Goal: Task Accomplishment & Management: Manage account settings

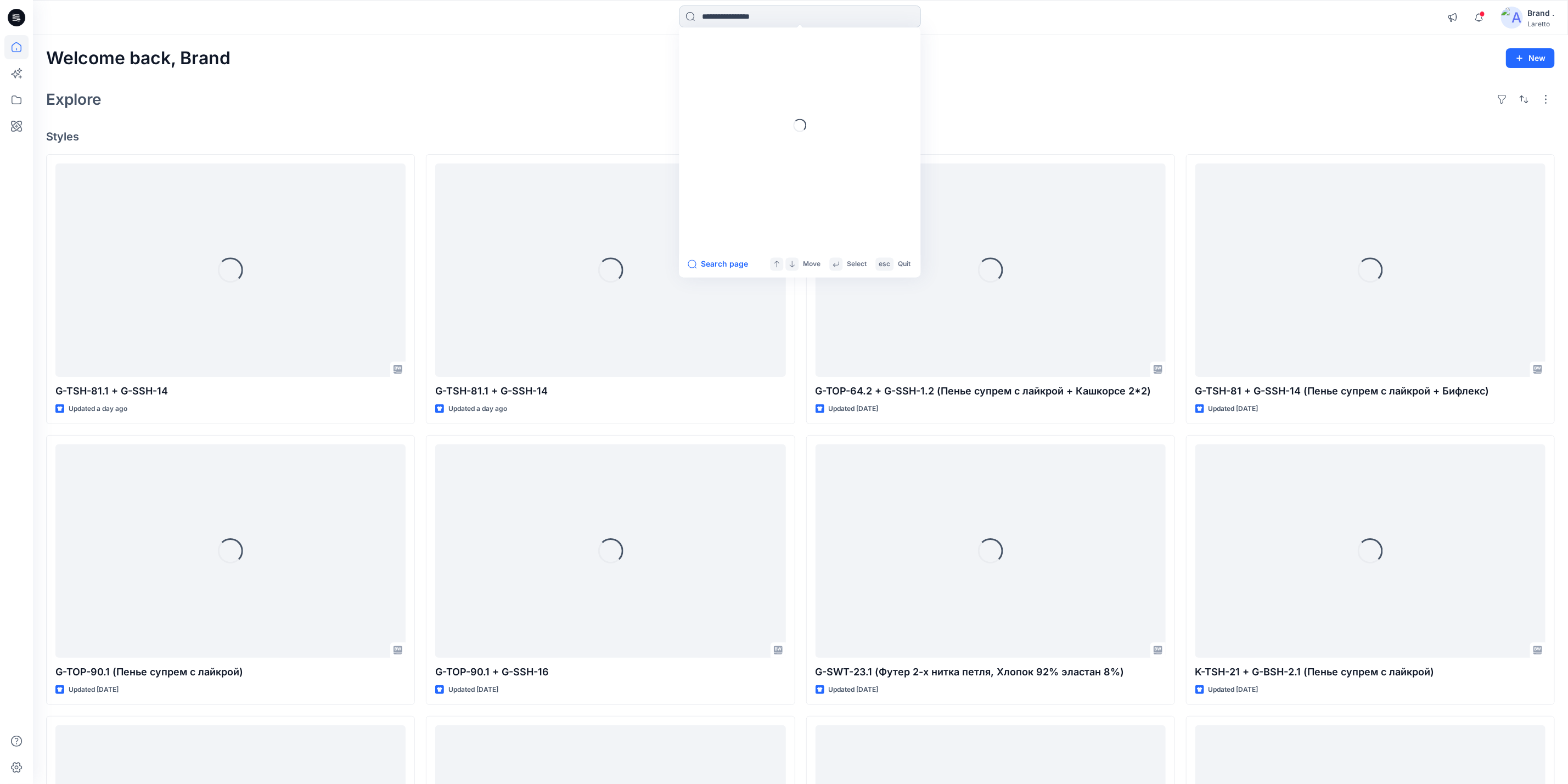
type input "*******"
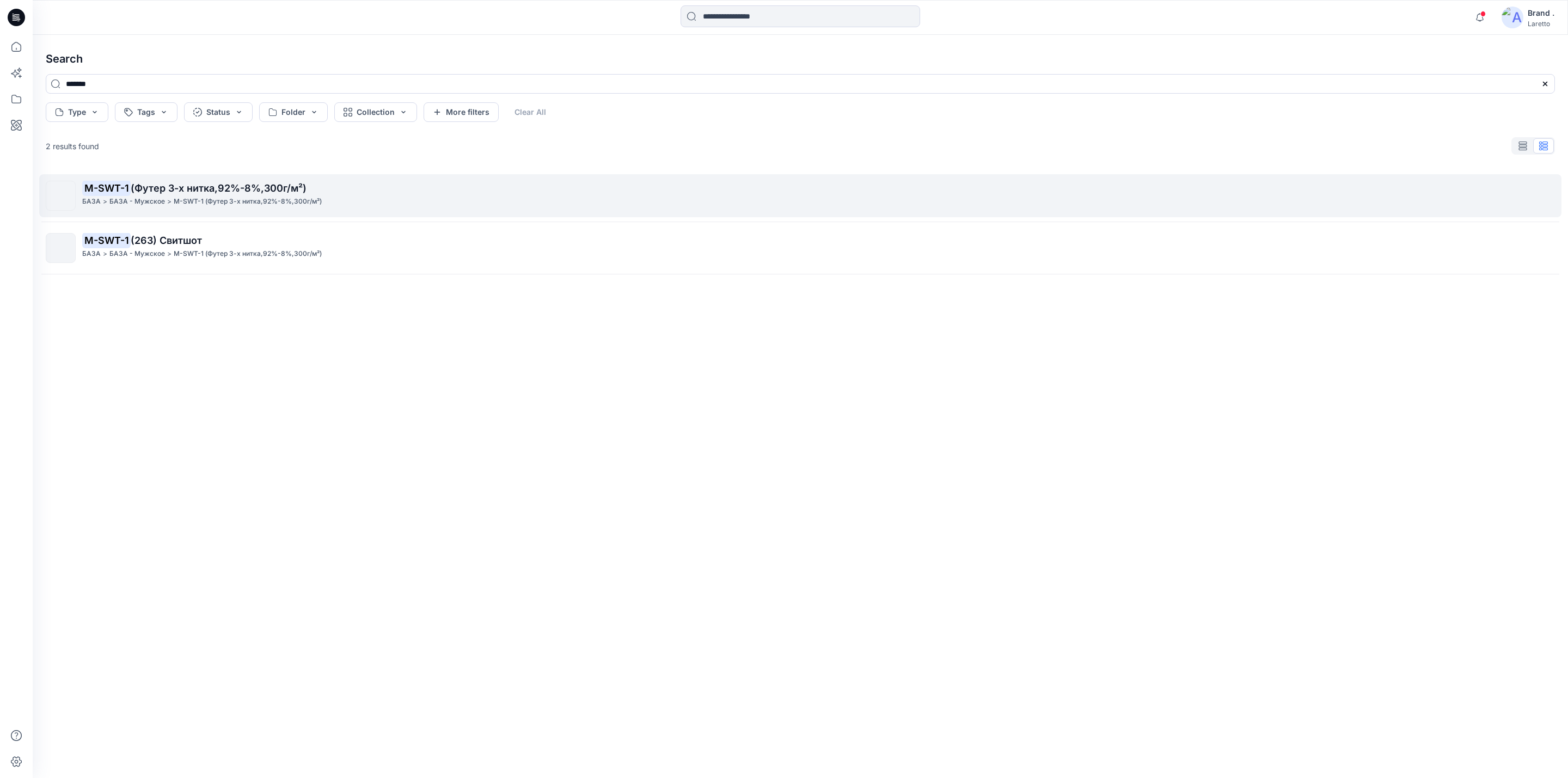
click at [206, 188] on span "(Футер 3-х нитка,92%-8%,300г/м²)" at bounding box center [218, 188] width 176 height 12
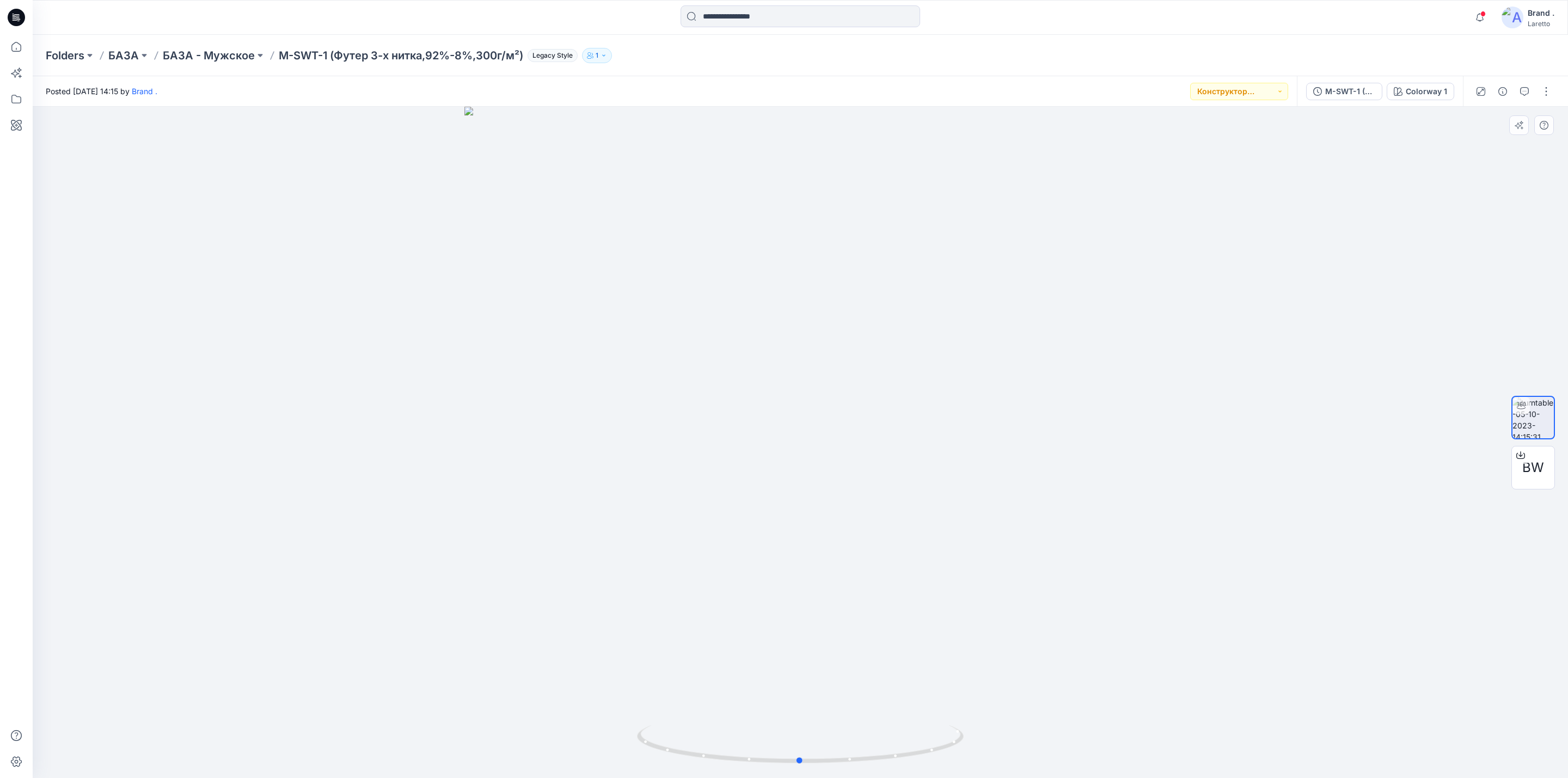
drag, startPoint x: 1246, startPoint y: 434, endPoint x: 1228, endPoint y: 437, distance: 18.2
click at [1228, 437] on div at bounding box center [800, 442] width 1536 height 671
click at [1524, 469] on span "BW" at bounding box center [1533, 468] width 22 height 20
click at [709, 20] on input at bounding box center [800, 16] width 240 height 22
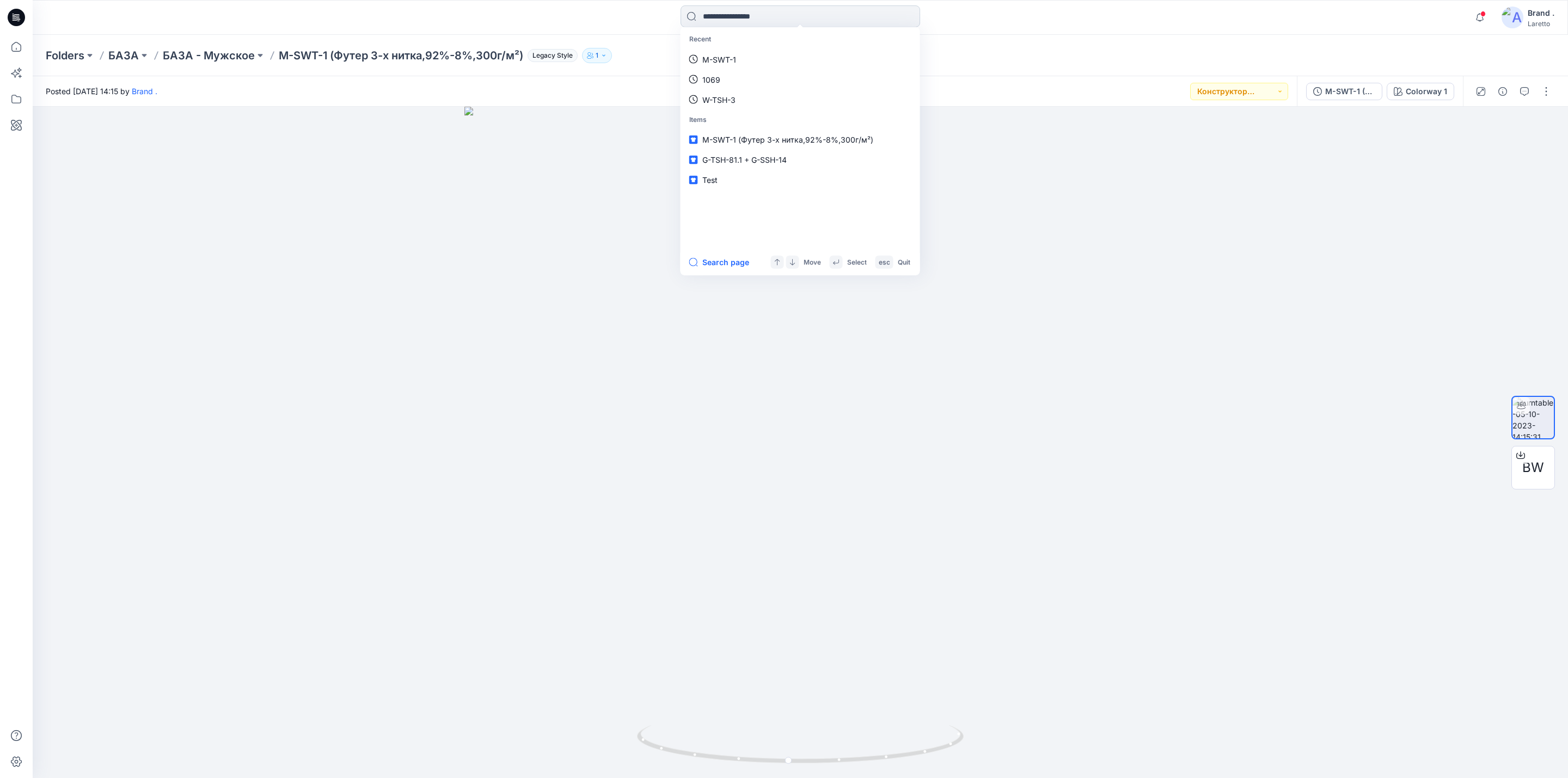
paste input "*******"
type input "*******"
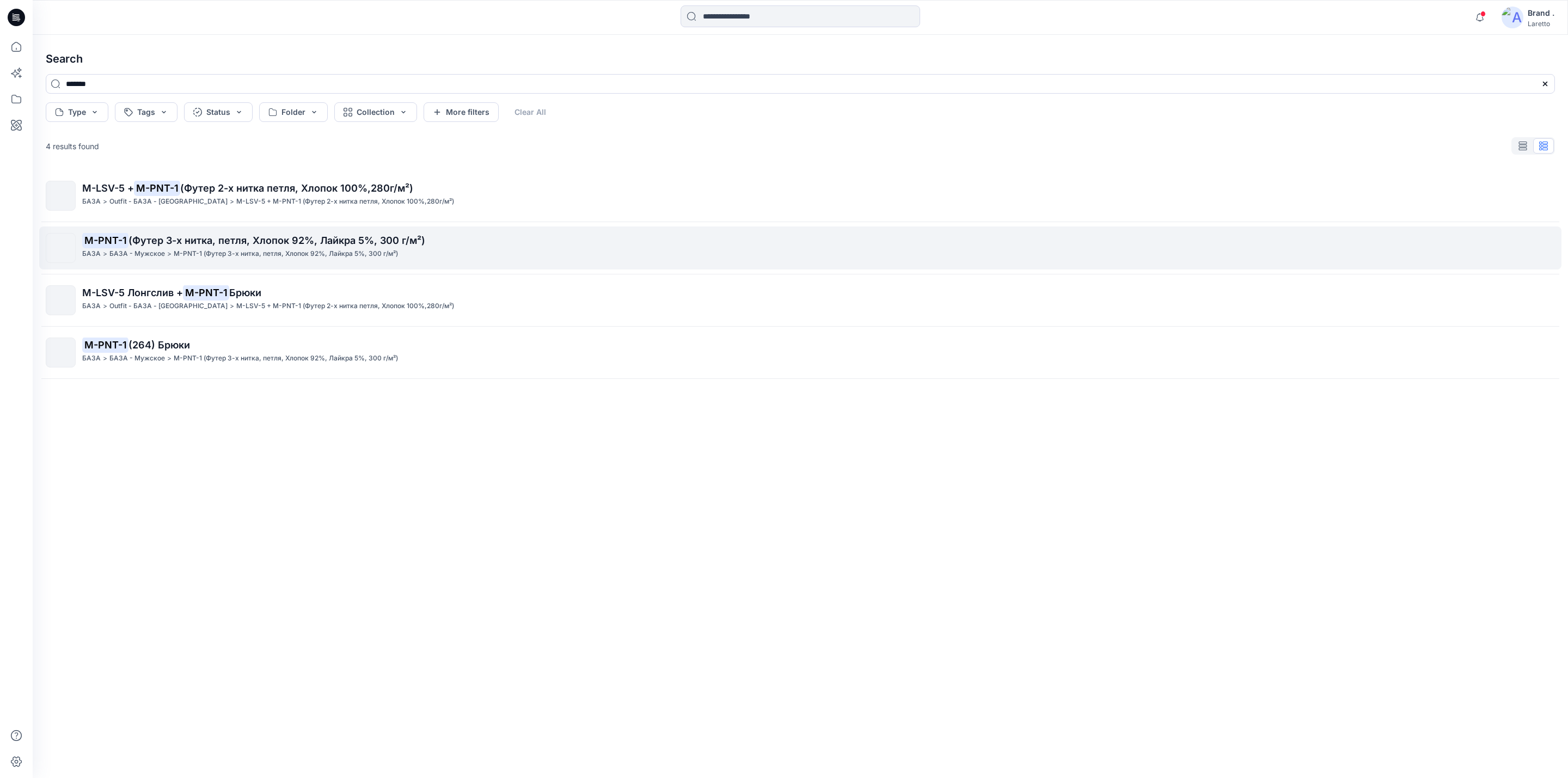
click at [353, 239] on span "(Футер 3-х нитка, петля, Хлопок 92%, Лайкра 5%, 300 г/м²)" at bounding box center [277, 240] width 296 height 12
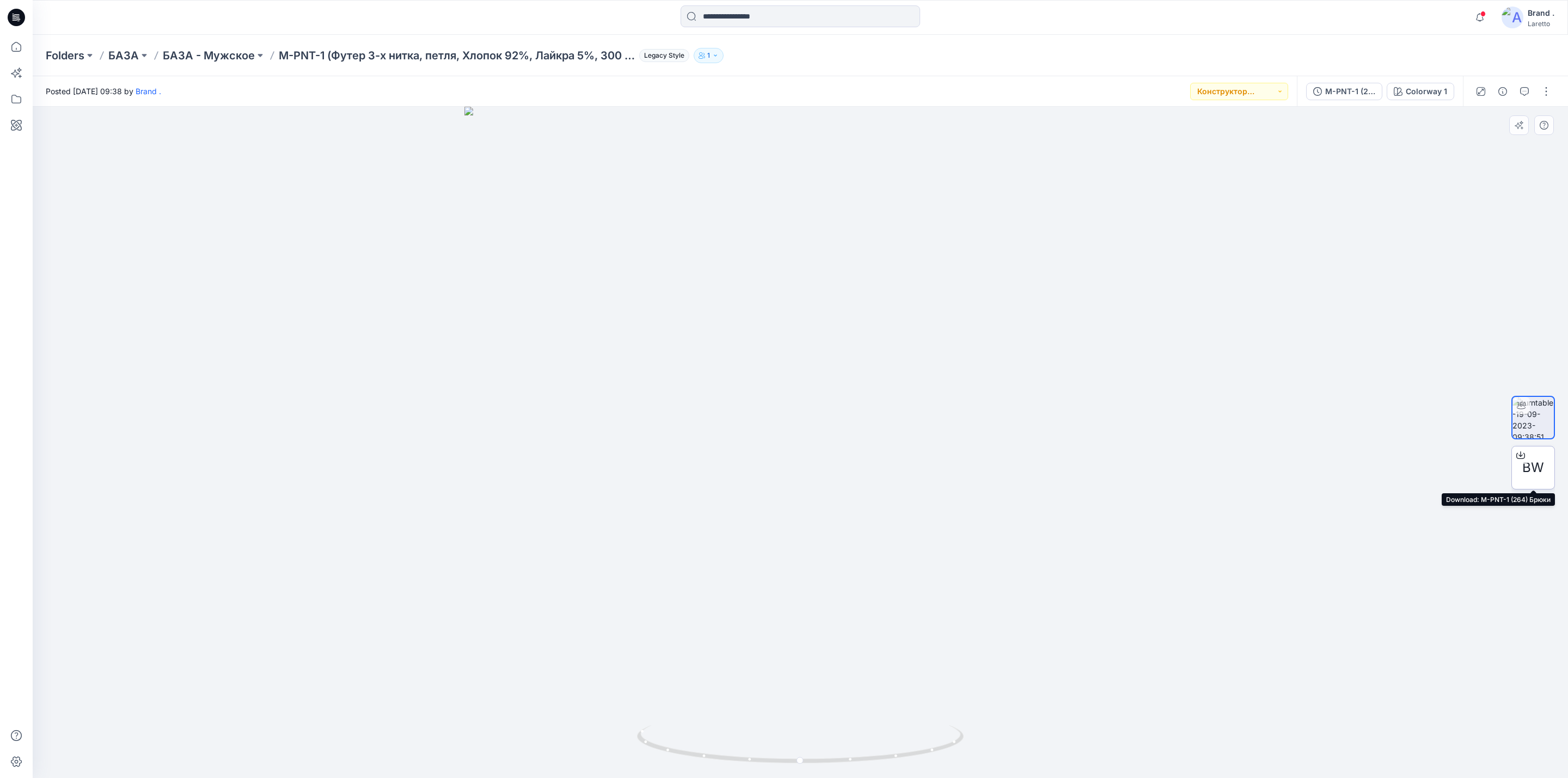
click at [1533, 477] on span "BW" at bounding box center [1533, 468] width 22 height 20
click at [1198, 356] on div at bounding box center [800, 442] width 1536 height 671
click at [8, 10] on icon at bounding box center [16, 17] width 18 height 35
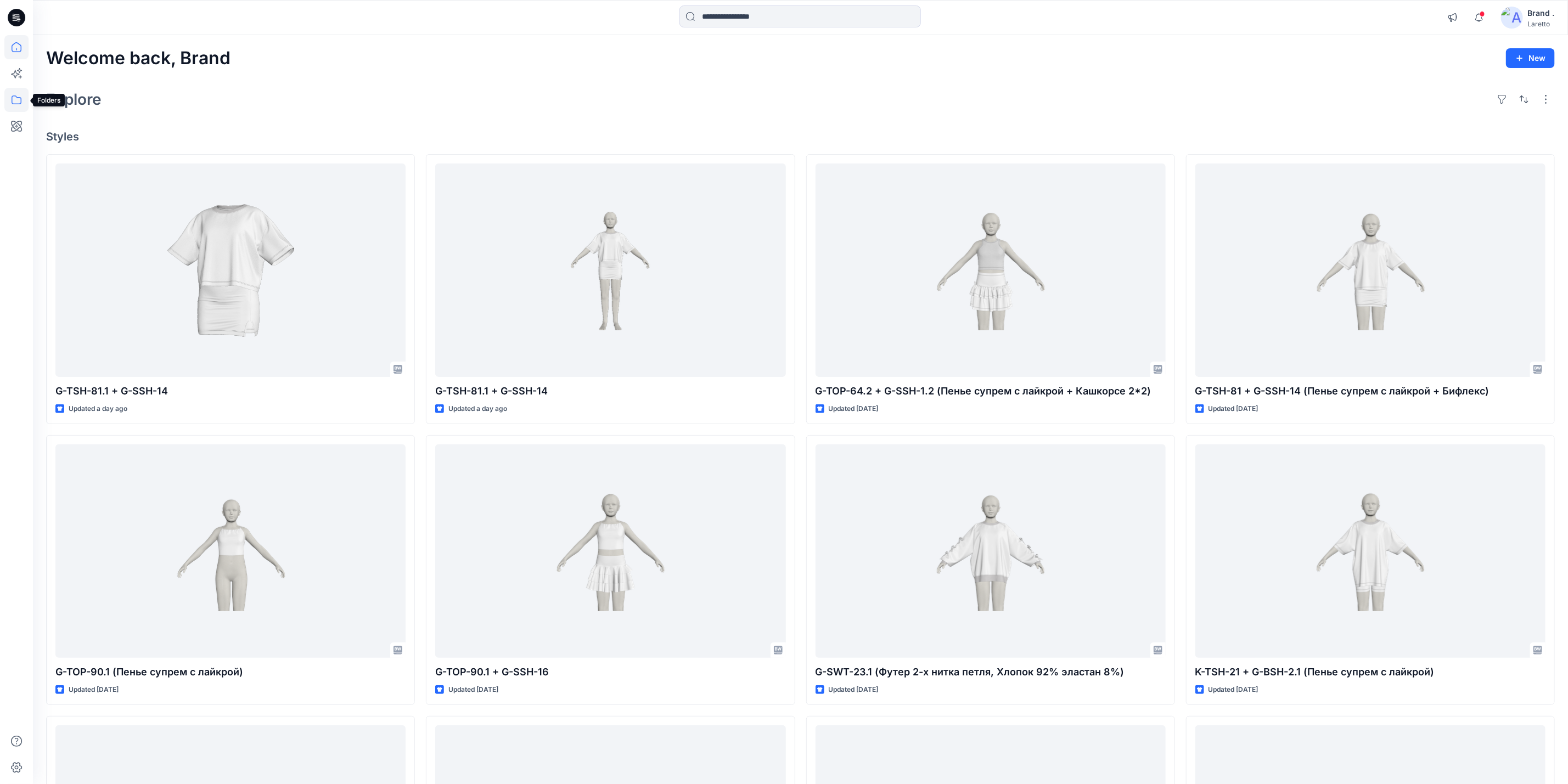
click at [18, 104] on icon at bounding box center [16, 100] width 10 height 9
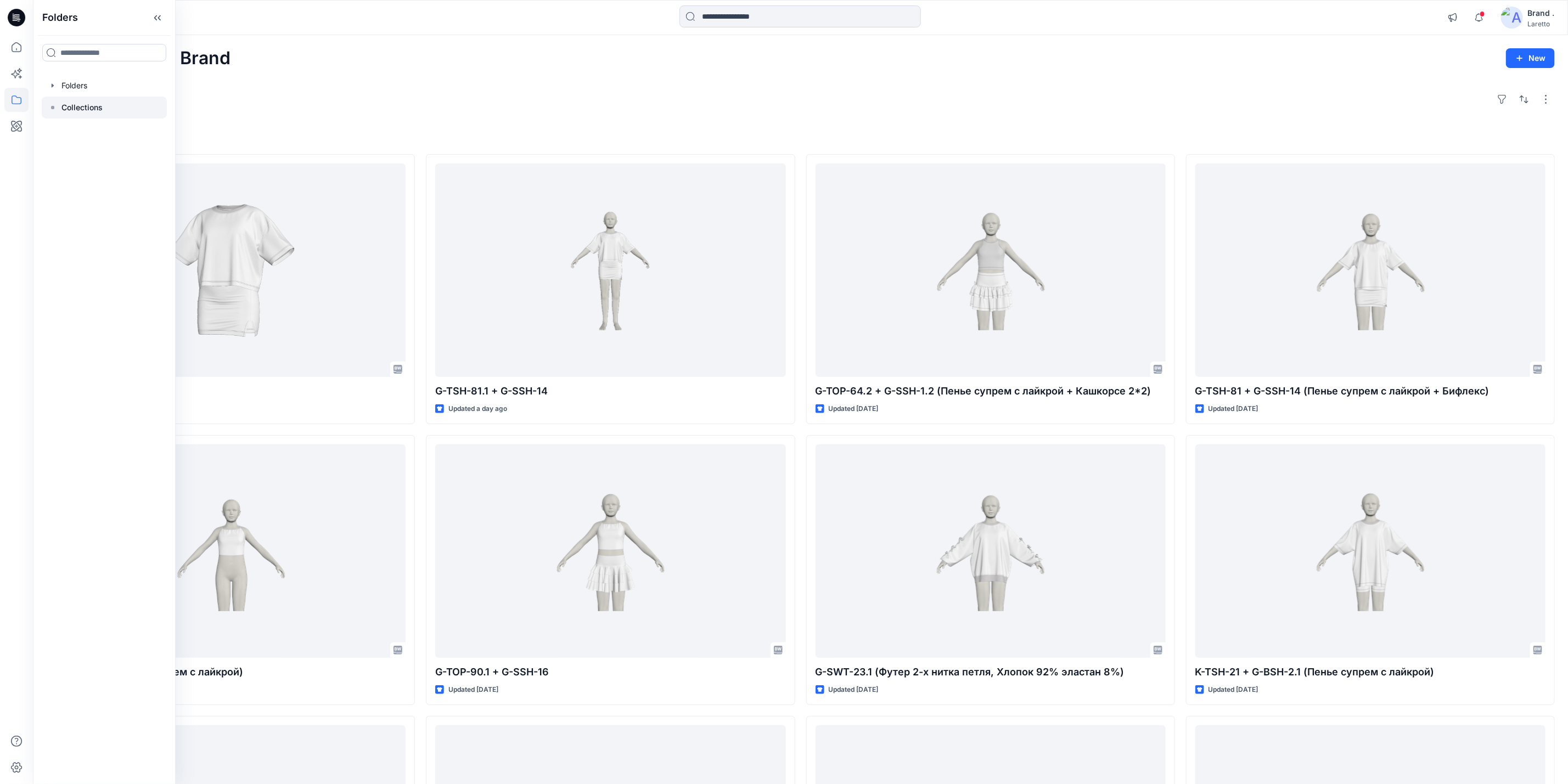
click at [77, 102] on p "Collections" at bounding box center [82, 108] width 41 height 13
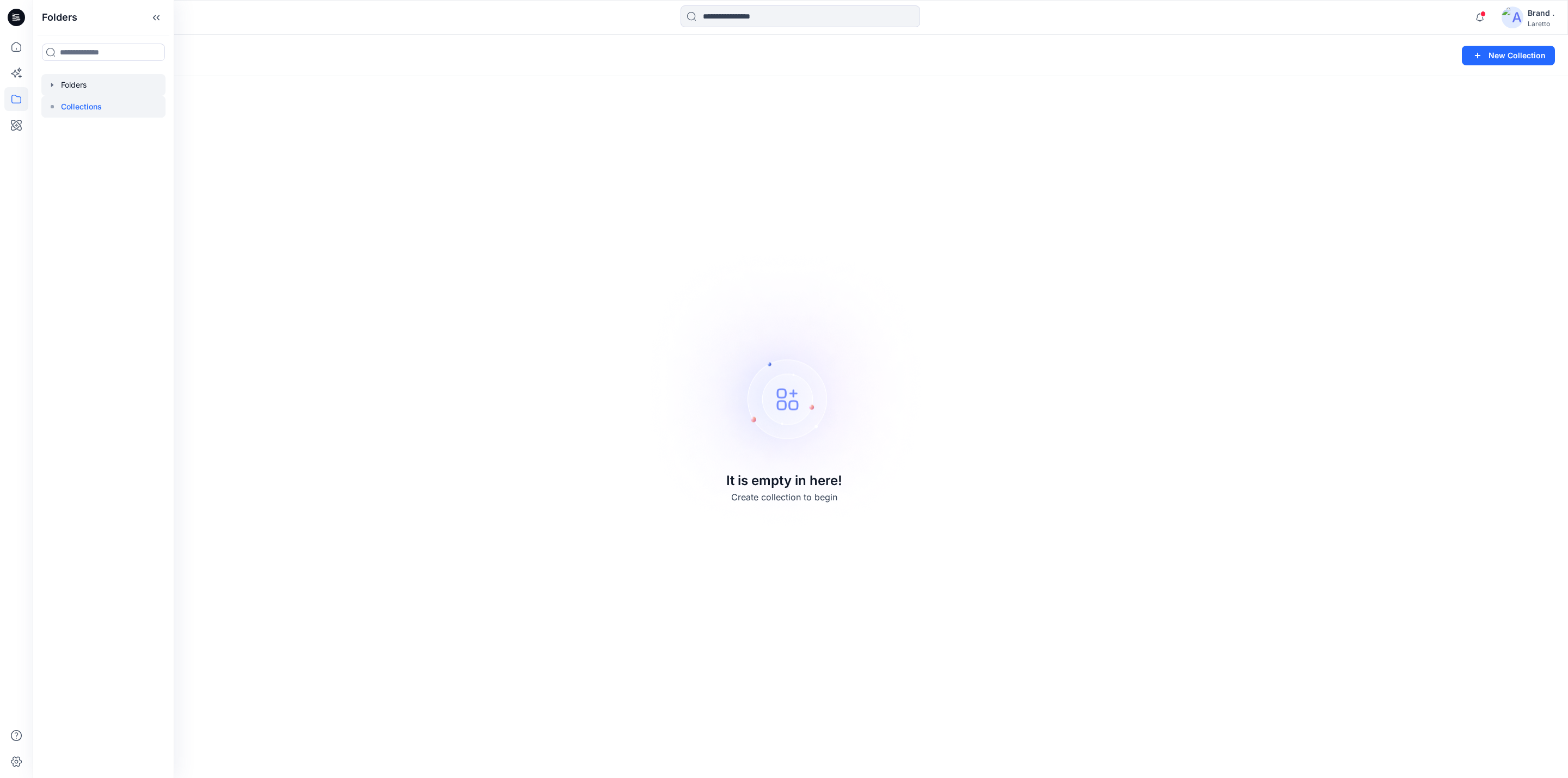
click at [105, 80] on div at bounding box center [103, 85] width 124 height 22
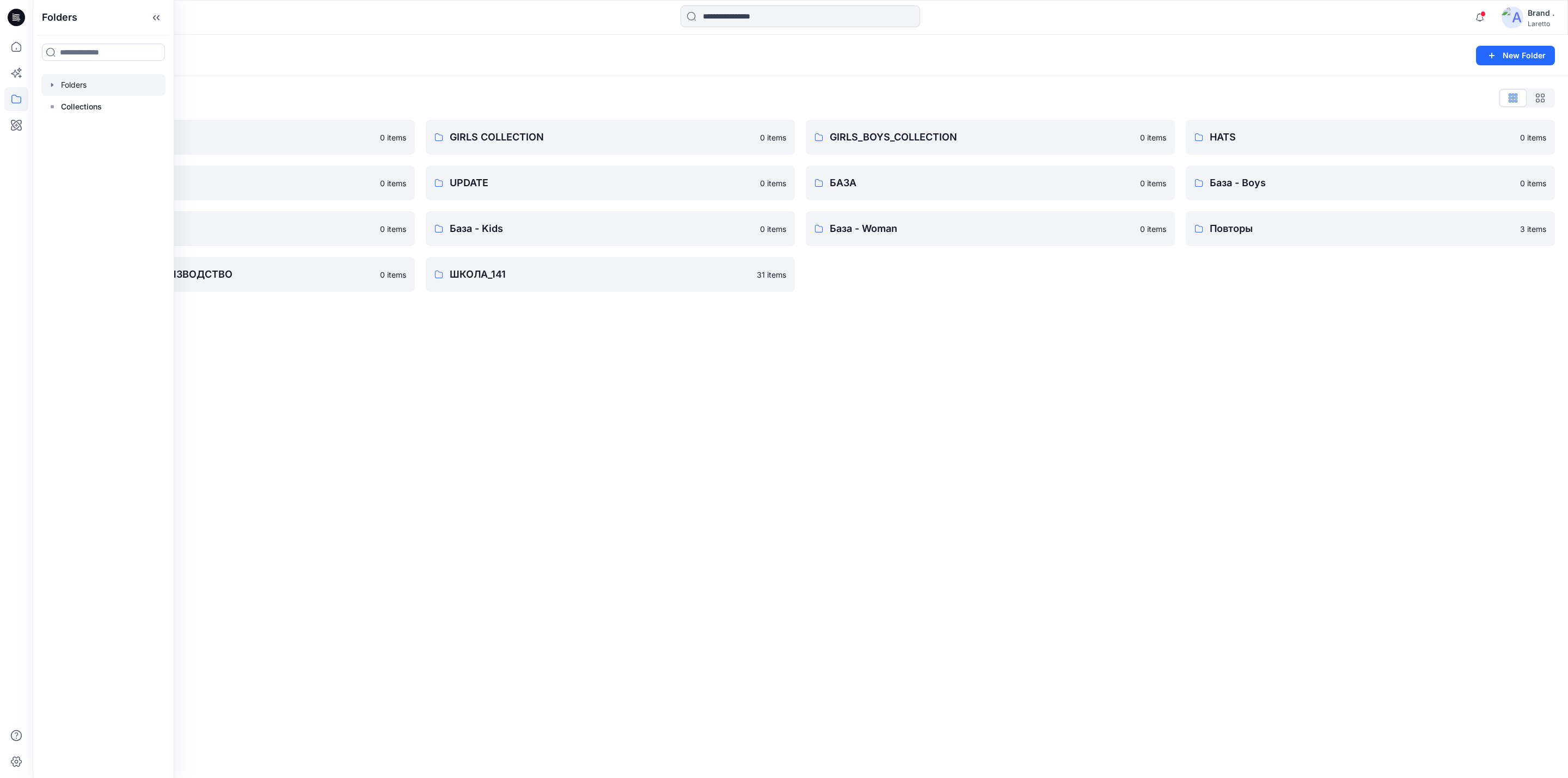
click at [557, 389] on div "Folders New Folder Folders List BOY'S COLLECTION 0 items MISCELLANEOUS 0 items …" at bounding box center [800, 406] width 1536 height 743
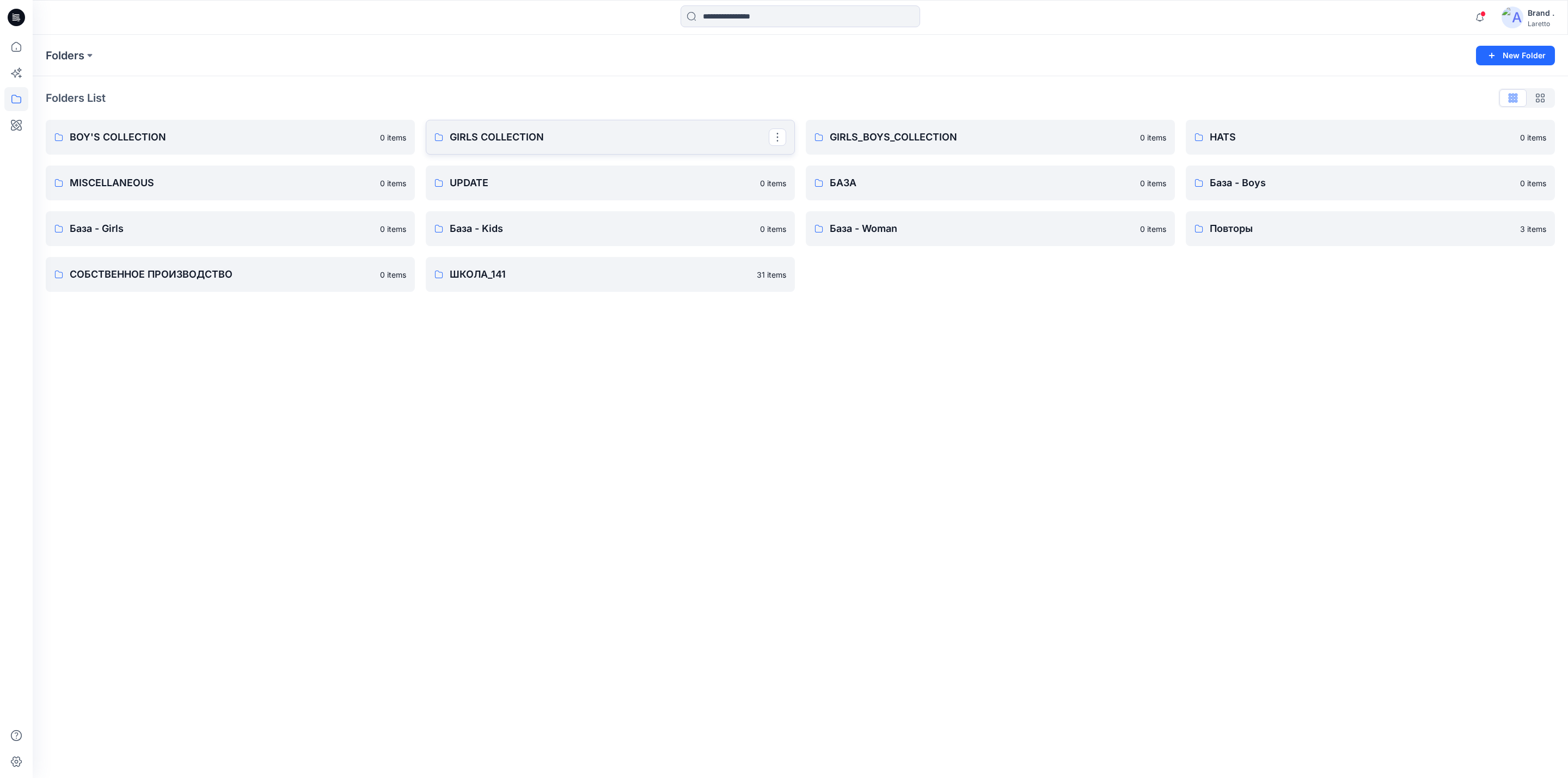
click at [529, 139] on p "GIRLS COLLECTION" at bounding box center [609, 137] width 319 height 15
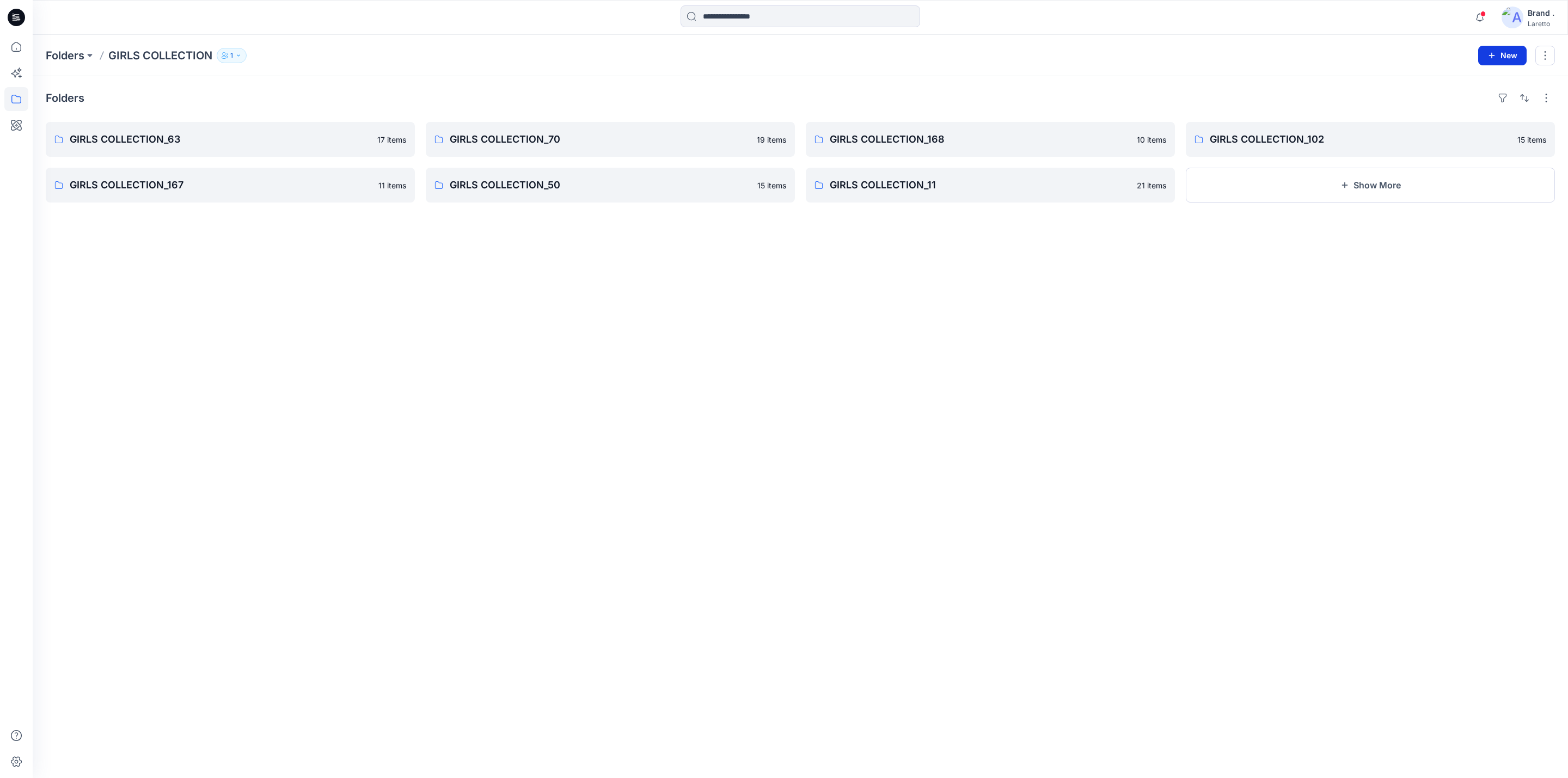
click at [1490, 51] on icon "button" at bounding box center [1492, 55] width 9 height 9
click at [1467, 103] on p "New Folder" at bounding box center [1470, 103] width 41 height 12
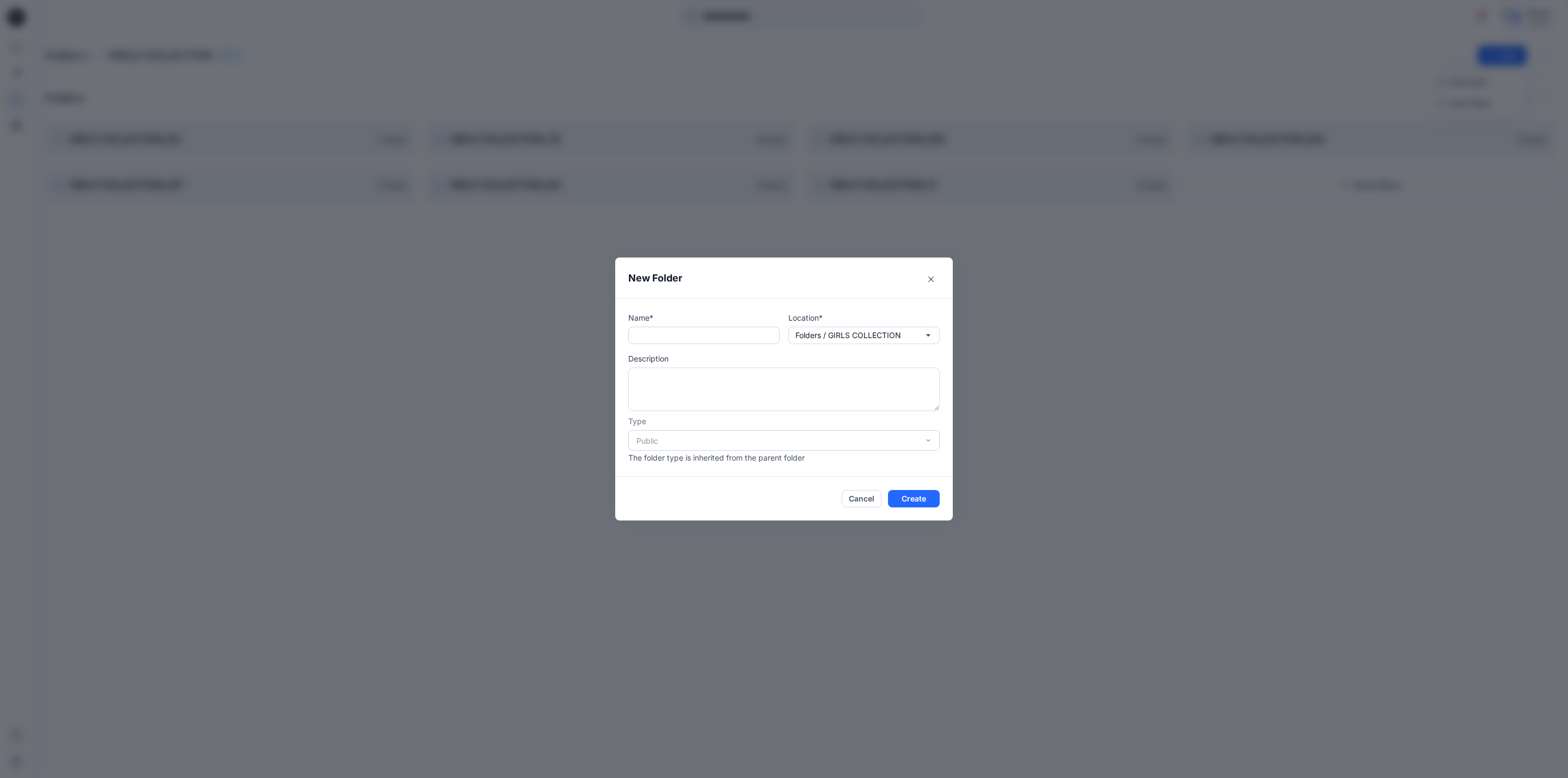
click at [665, 340] on input "text" at bounding box center [704, 336] width 151 height 18
paste input "**********"
type input "**********"
click at [902, 494] on button "Create" at bounding box center [914, 499] width 52 height 18
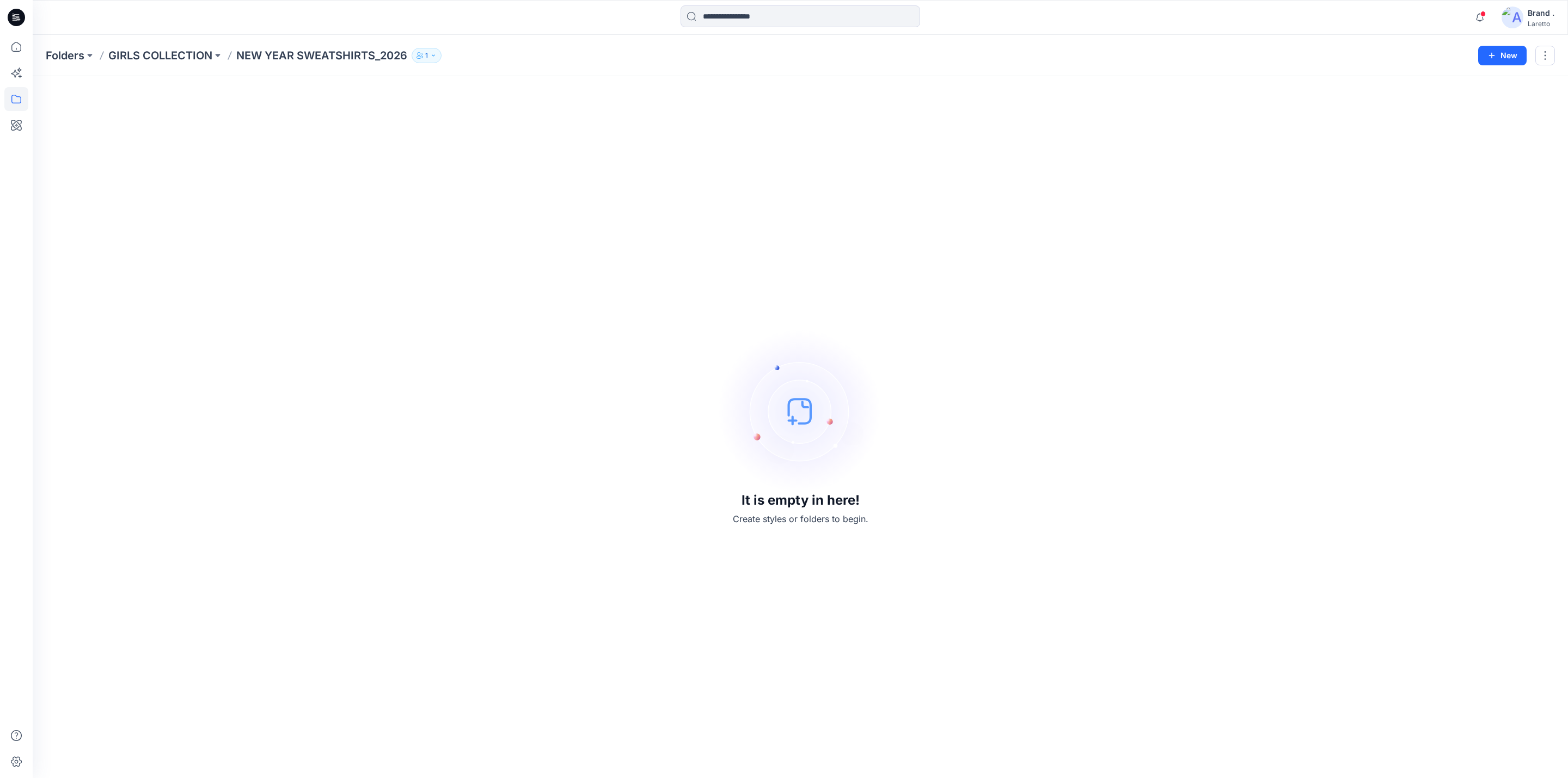
click at [31, 16] on div at bounding box center [16, 17] width 35 height 35
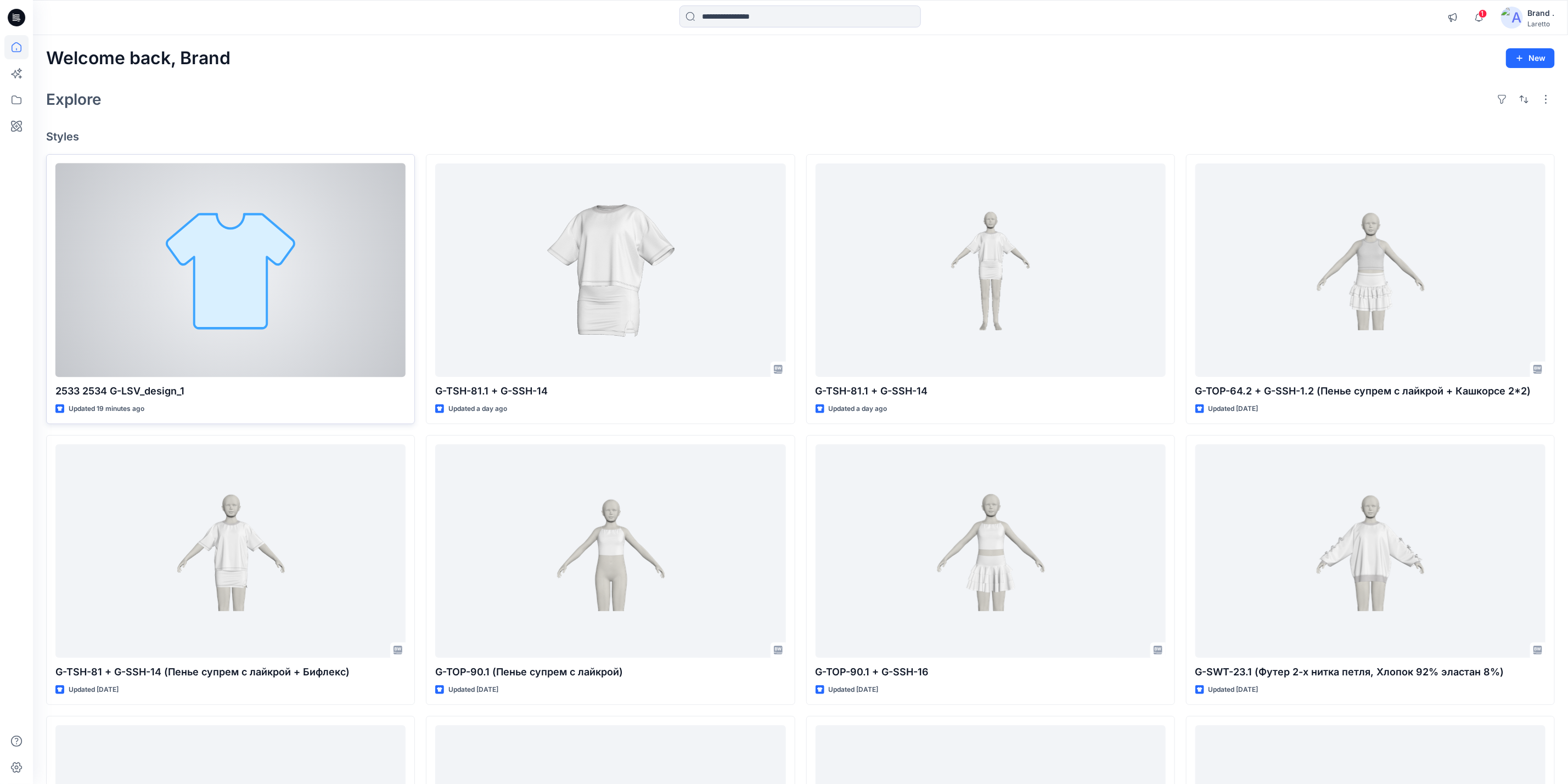
click at [152, 262] on div at bounding box center [230, 270] width 350 height 213
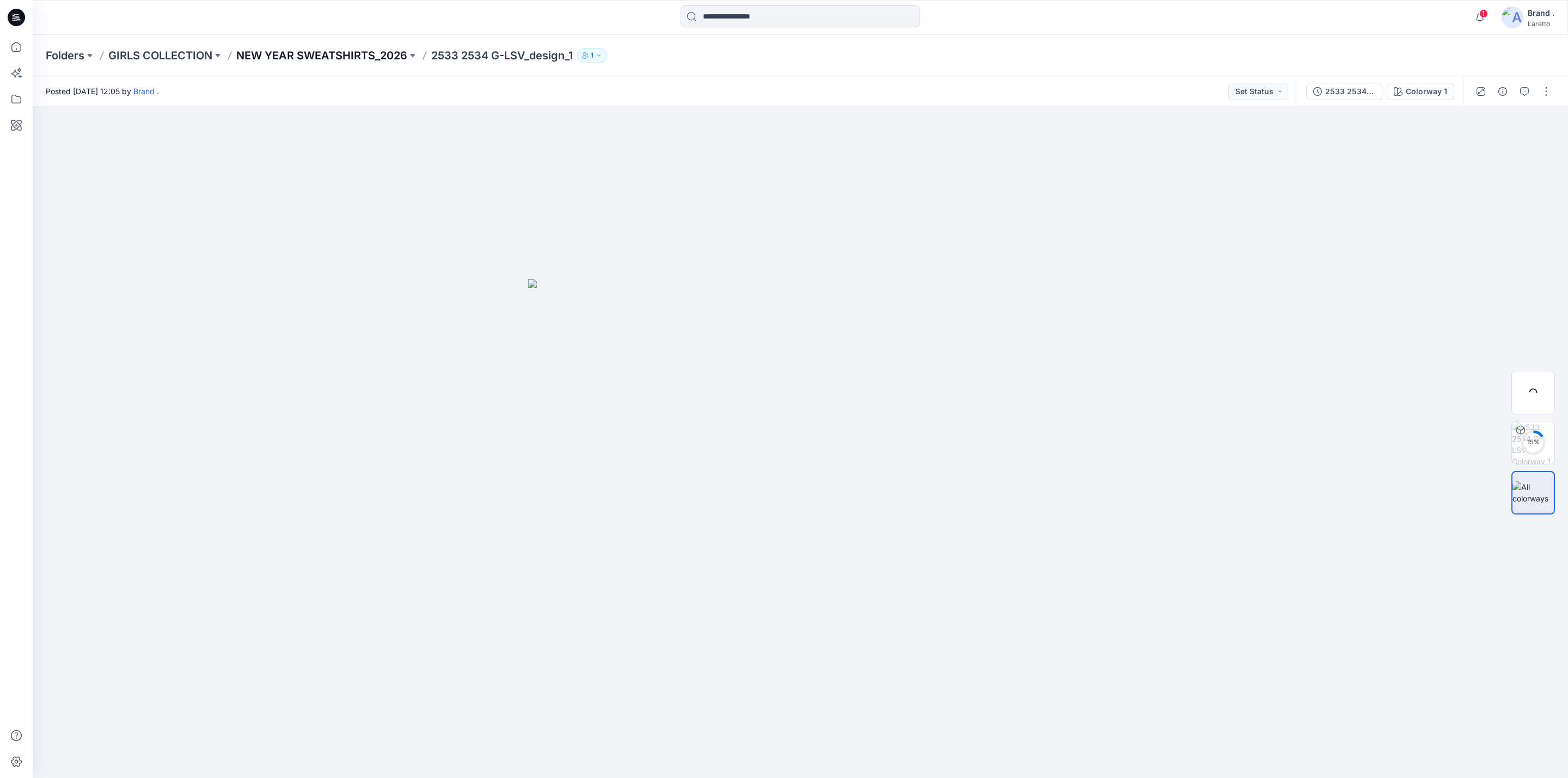
click at [375, 53] on p "NEW YEAR SWEATSHIRTS_2026" at bounding box center [322, 55] width 171 height 15
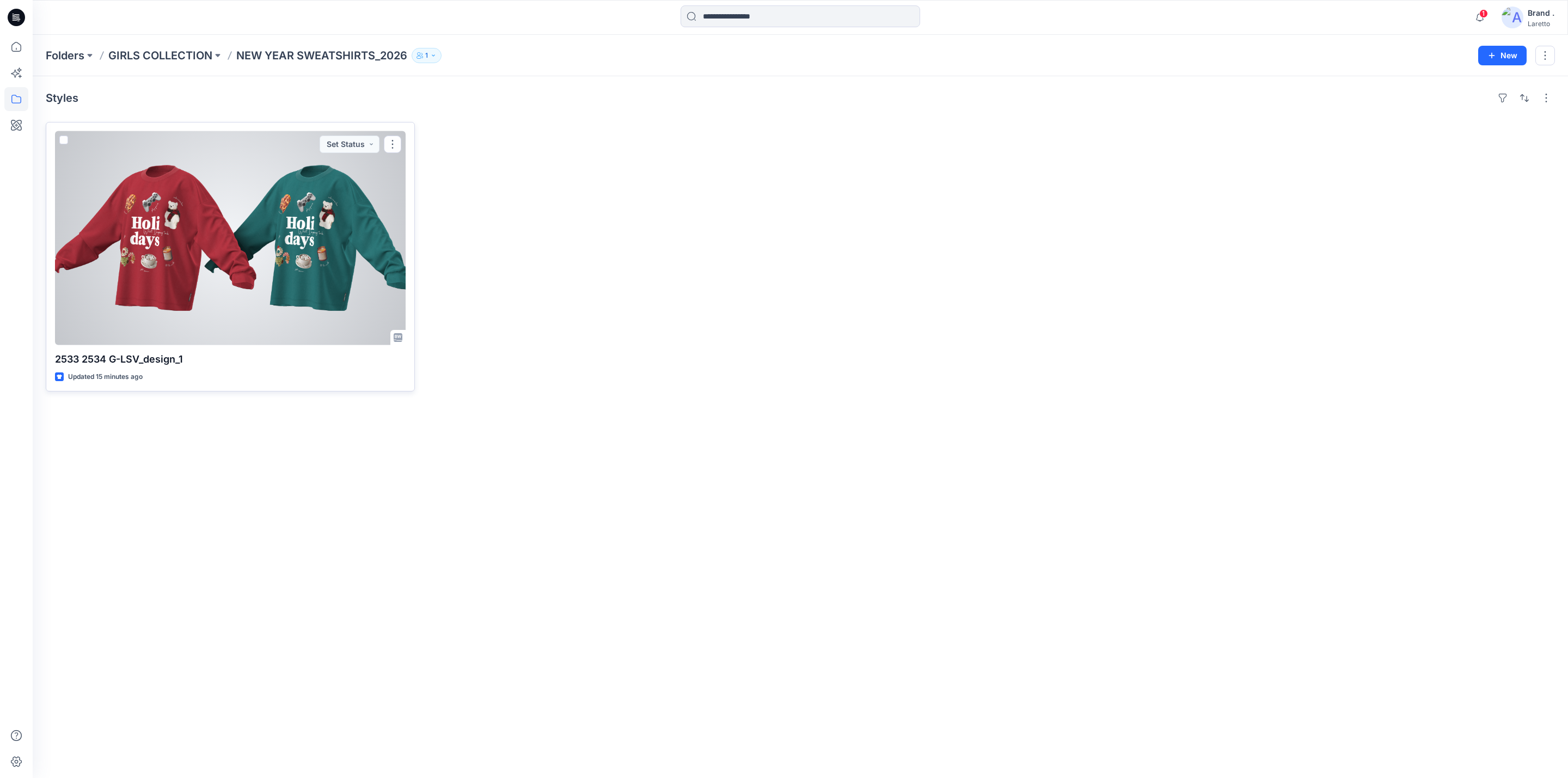
click at [237, 260] on div at bounding box center [230, 238] width 350 height 214
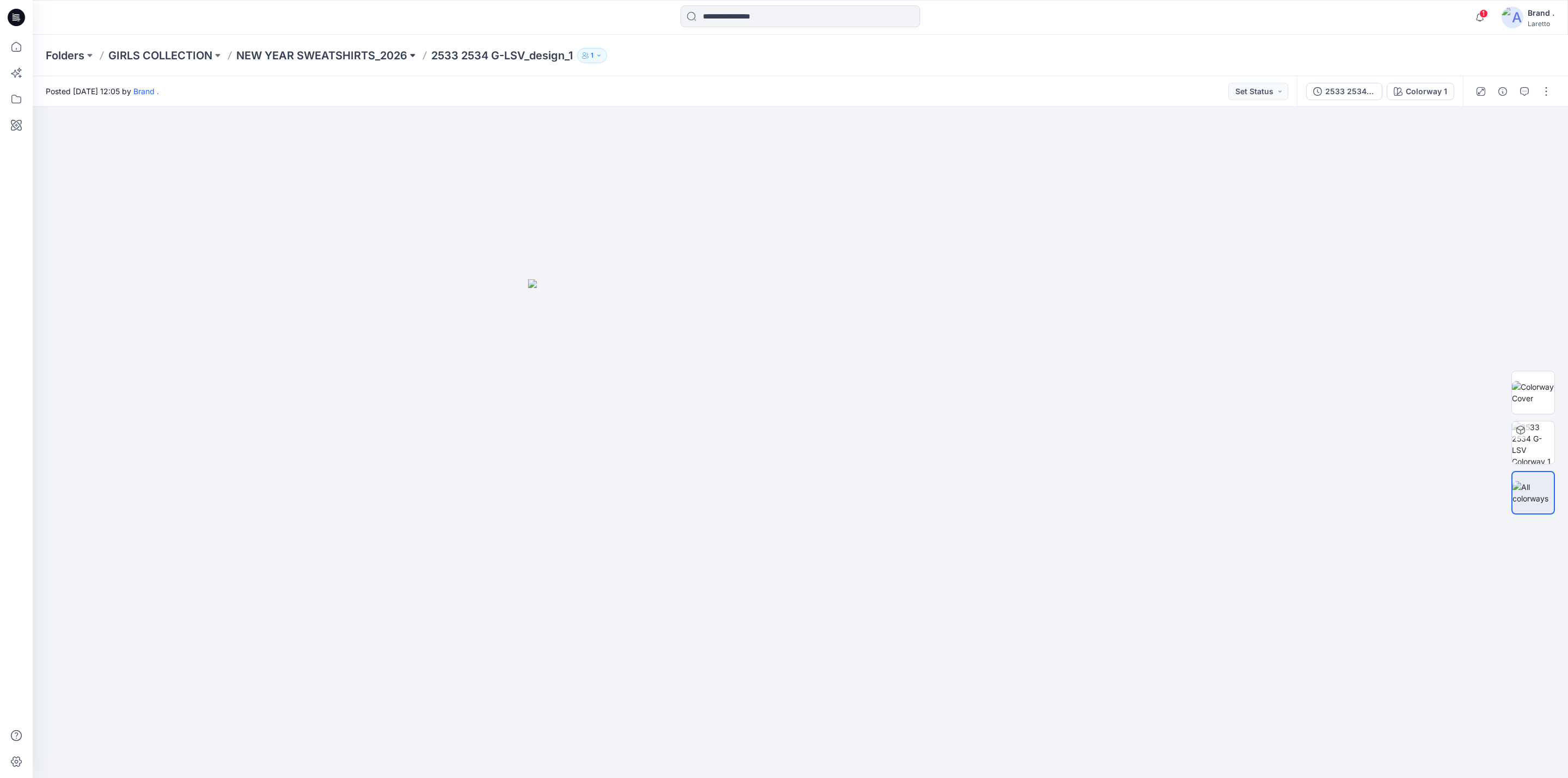
click at [411, 53] on button at bounding box center [412, 55] width 11 height 15
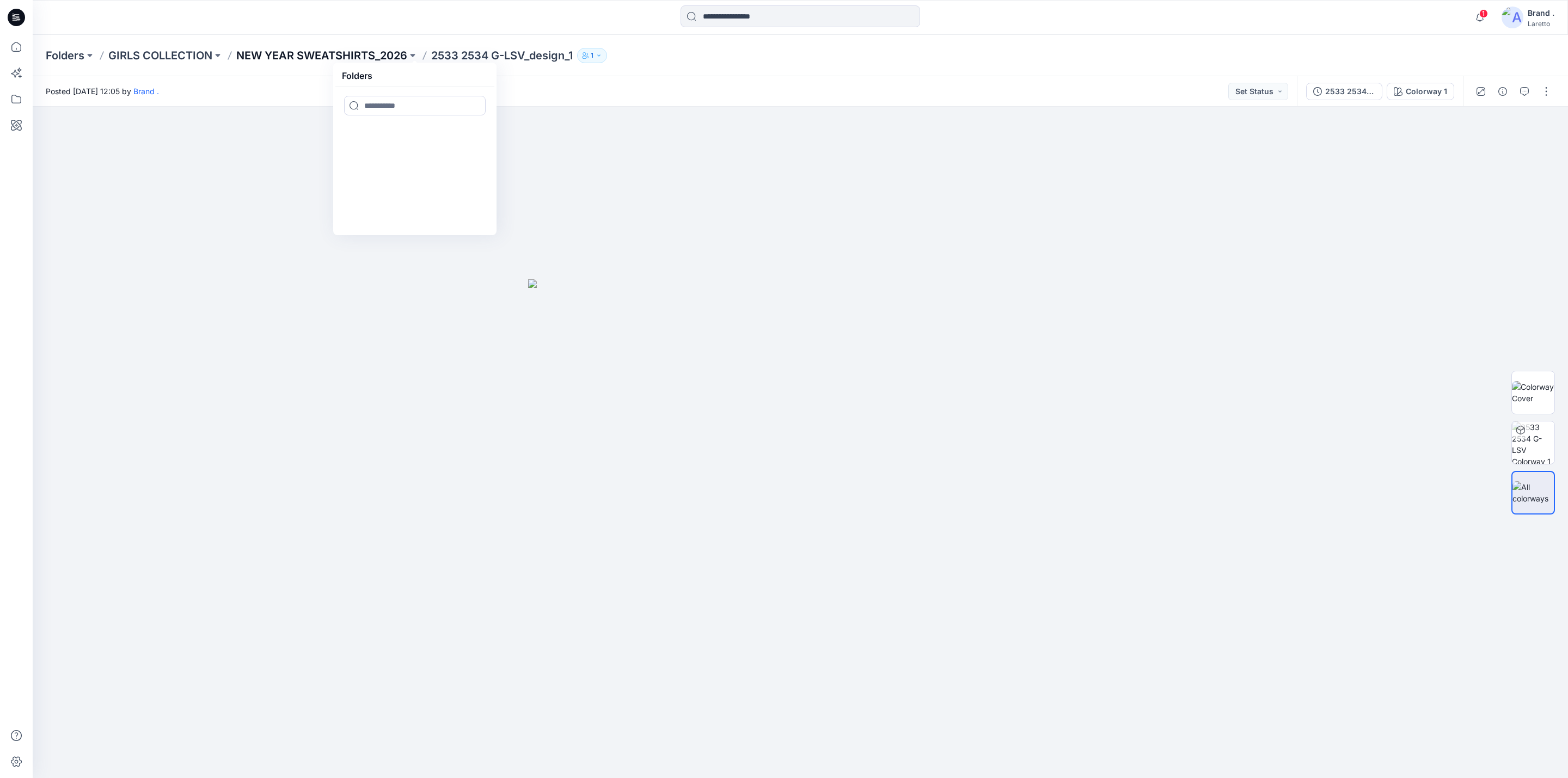
click at [358, 53] on p "NEW YEAR SWEATSHIRTS_2026" at bounding box center [322, 55] width 171 height 15
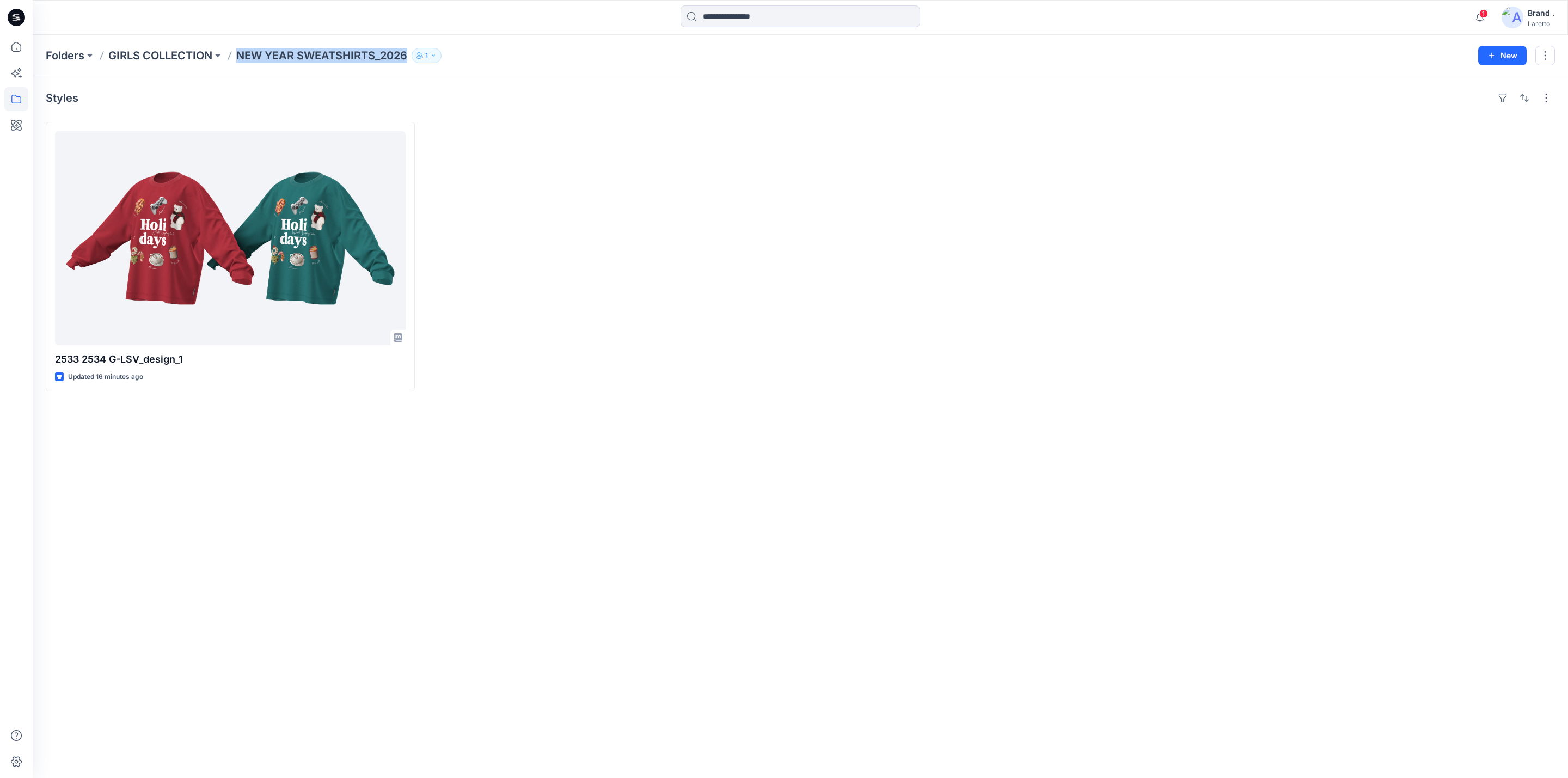
drag, startPoint x: 237, startPoint y: 59, endPoint x: 427, endPoint y: 66, distance: 190.1
click at [412, 61] on div "Folders GIRLS COLLECTION NEW YEAR SWEATSHIRTS_2026 1" at bounding box center [757, 55] width 1424 height 15
copy div "NEW YEAR SWEATSHIRTS_2026 1 New"
